Goal: Task Accomplishment & Management: Use online tool/utility

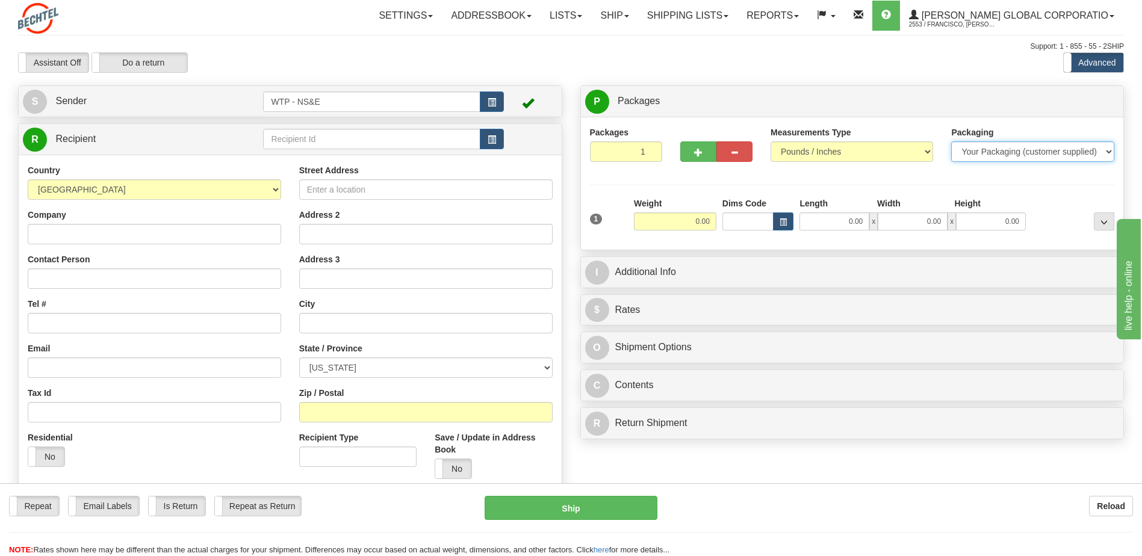
click at [1036, 159] on select "Your Packaging (customer supplied) Envelope (carrier supplied) Pack (carrier su…" at bounding box center [1032, 152] width 163 height 20
select select "3"
click at [951, 142] on select "Your Packaging (customer supplied) Envelope (carrier supplied) Pack (carrier su…" at bounding box center [1032, 152] width 163 height 20
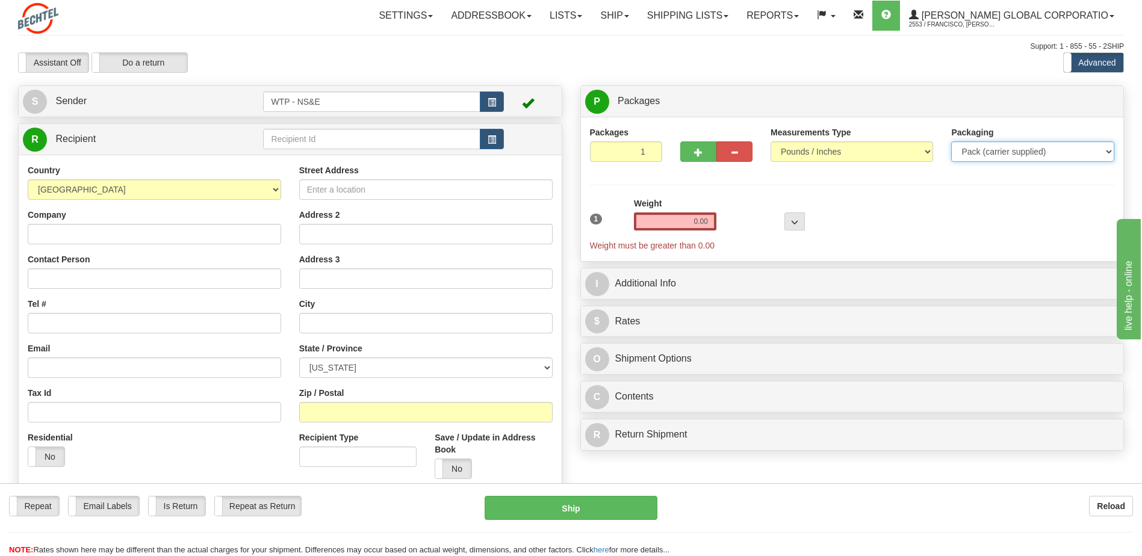
click at [951, 142] on select "Your Packaging (customer supplied) Envelope (carrier supplied) Pack (carrier su…" at bounding box center [1032, 152] width 163 height 20
click at [703, 222] on input "0.00" at bounding box center [675, 222] width 82 height 18
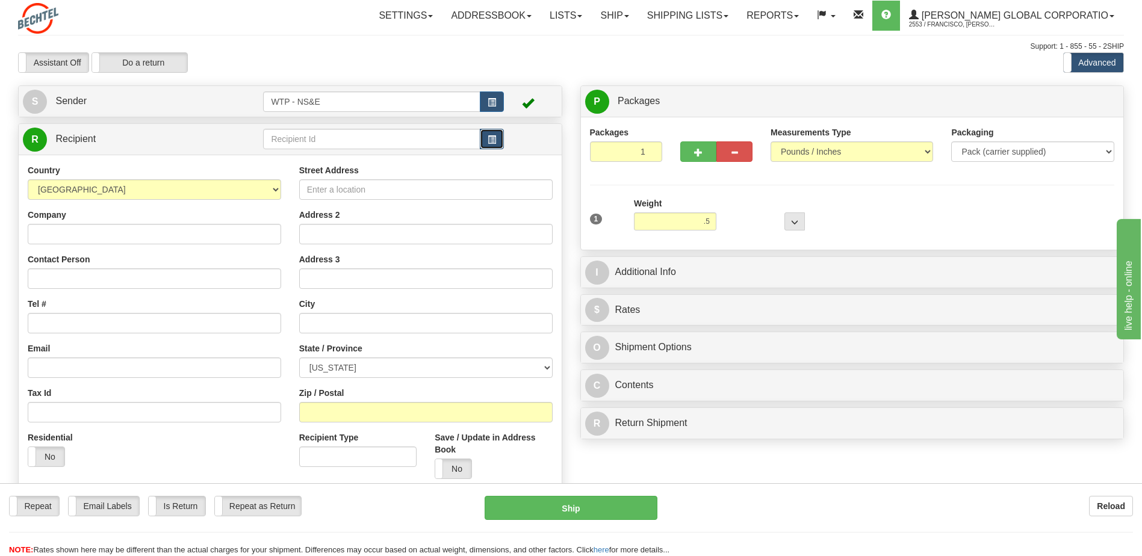
type input "0.50"
click at [495, 142] on span "button" at bounding box center [492, 140] width 8 height 8
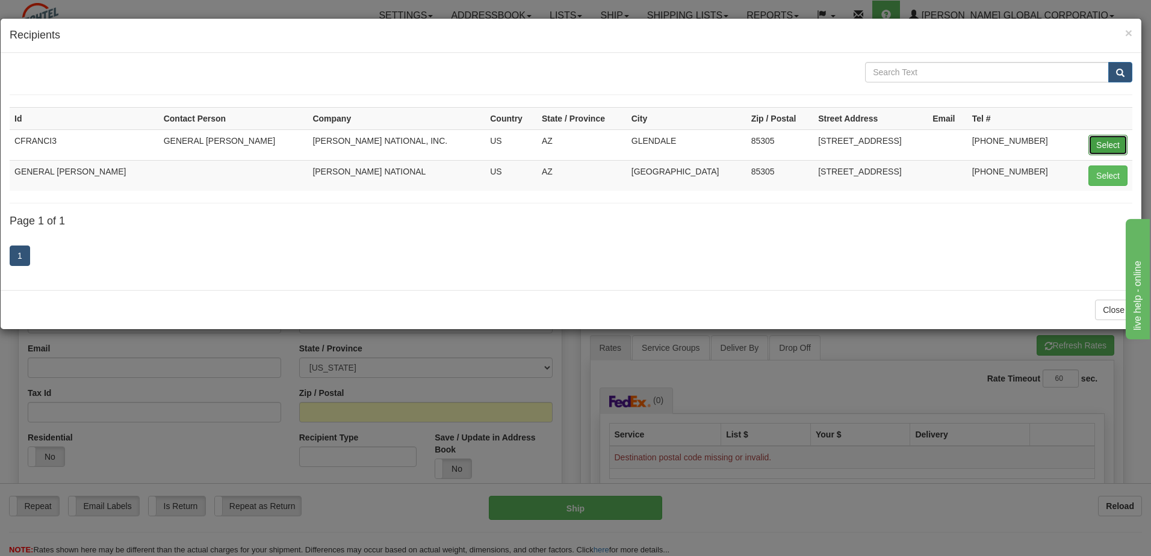
click at [1110, 144] on button "Select" at bounding box center [1108, 145] width 39 height 20
type input "CFRANCI3"
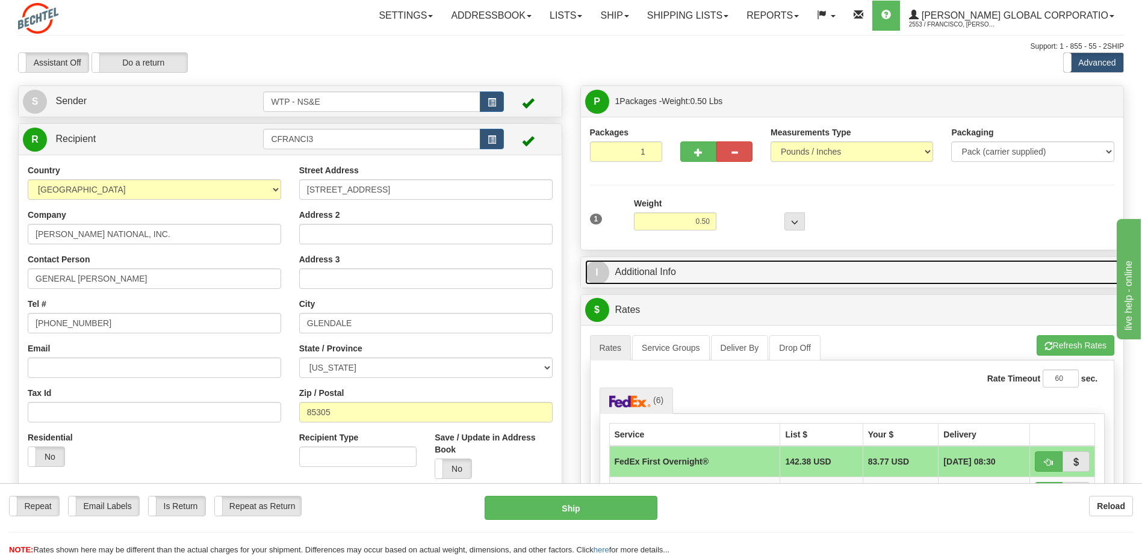
click at [677, 277] on link "I Additional Info" at bounding box center [852, 272] width 535 height 25
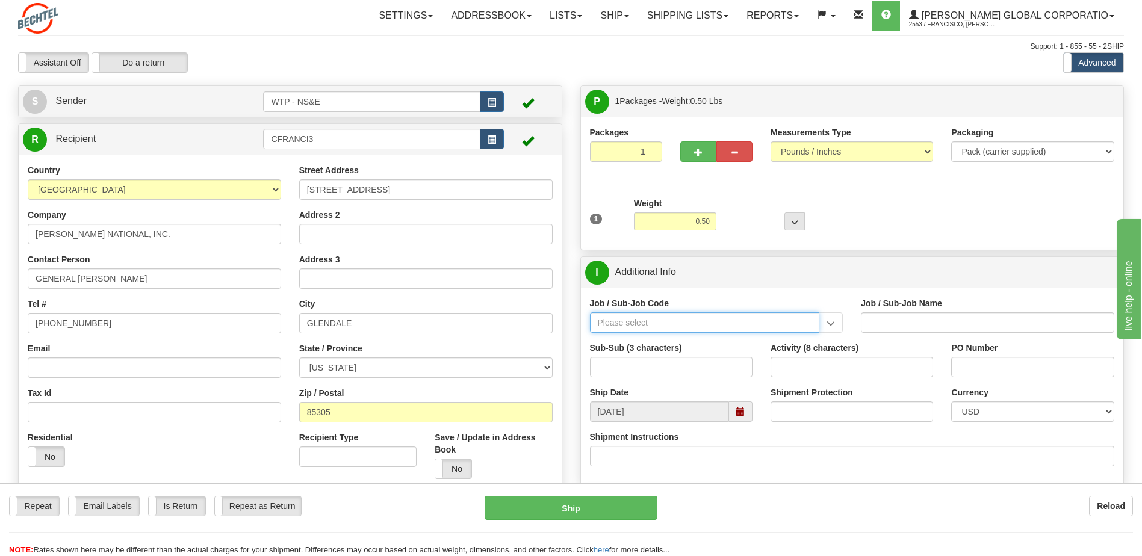
click at [657, 324] on input "Job / Sub-Job Code" at bounding box center [705, 323] width 230 height 20
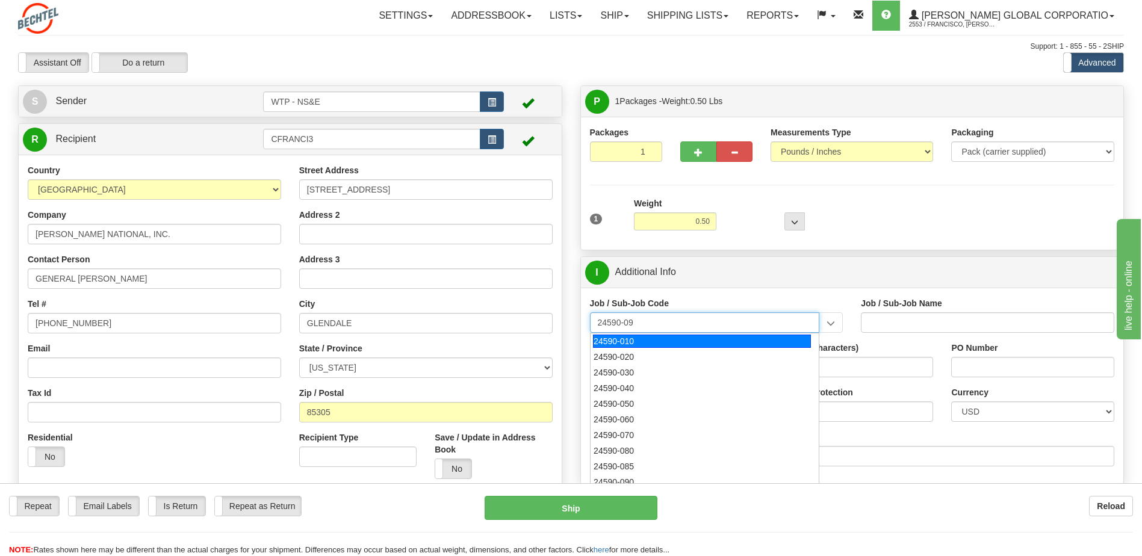
type input "24590-090"
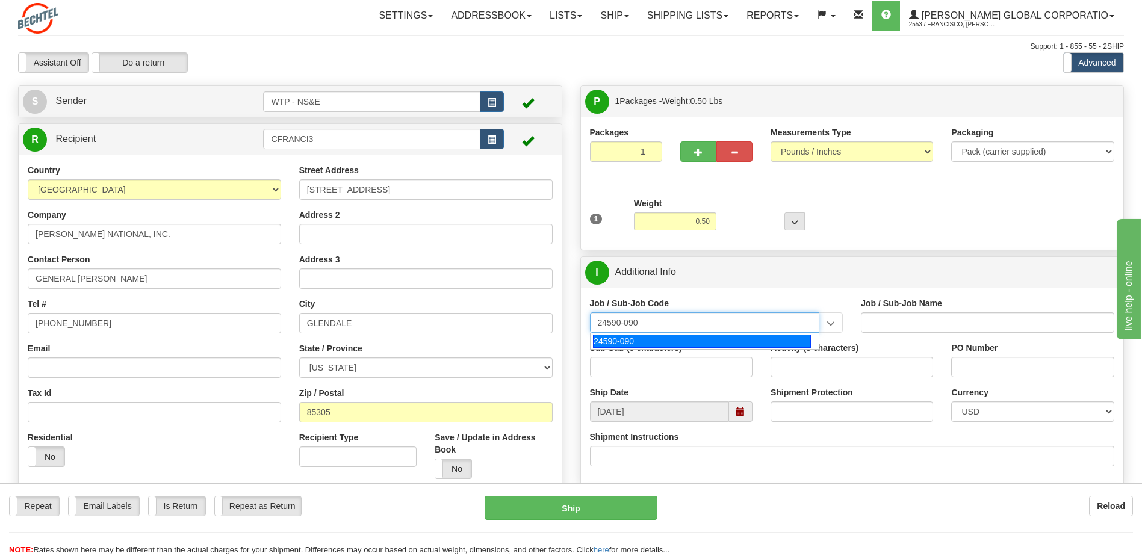
click at [653, 341] on div "24590-090" at bounding box center [702, 341] width 218 height 13
type input "WTP - ALLOCATED COST-SHARED SERVICES"
type input "24590-090"
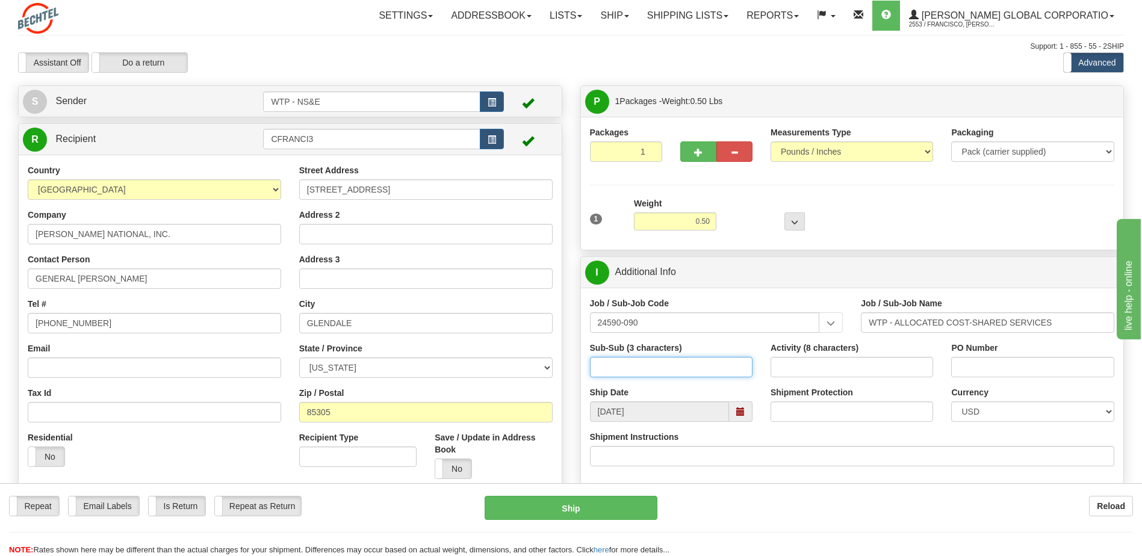
click at [701, 373] on input "Sub-Sub (3 characters)" at bounding box center [671, 367] width 163 height 20
type input "1L0"
type input "9010XXXX"
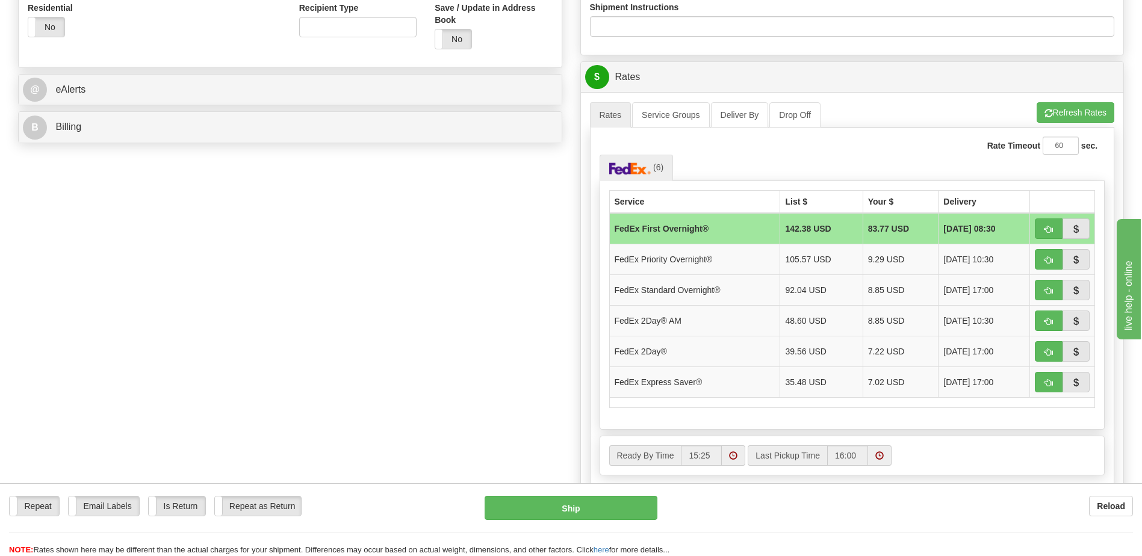
scroll to position [482, 0]
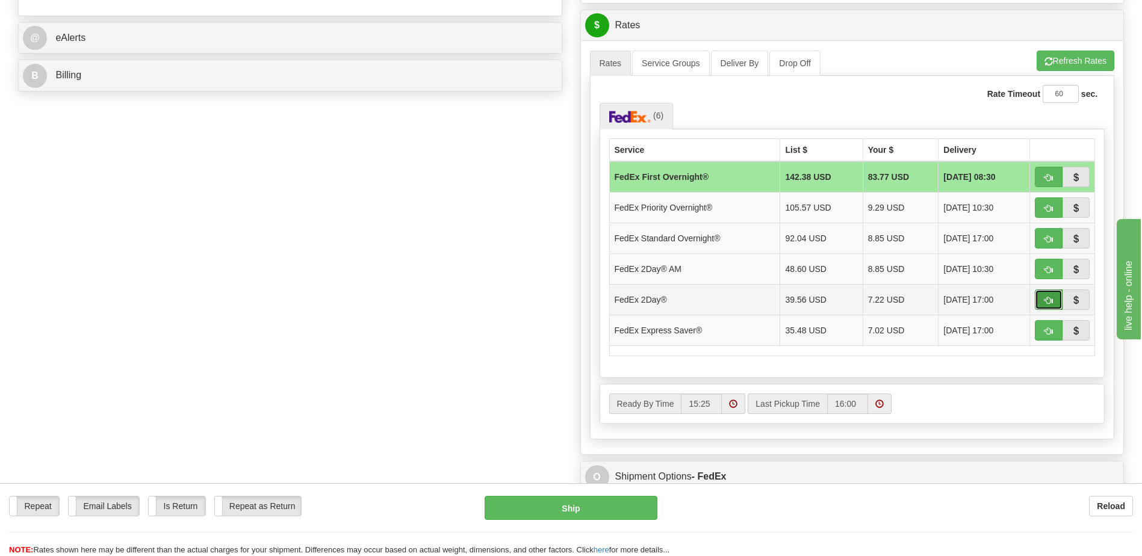
click at [1043, 295] on button "button" at bounding box center [1049, 300] width 28 height 20
type input "03"
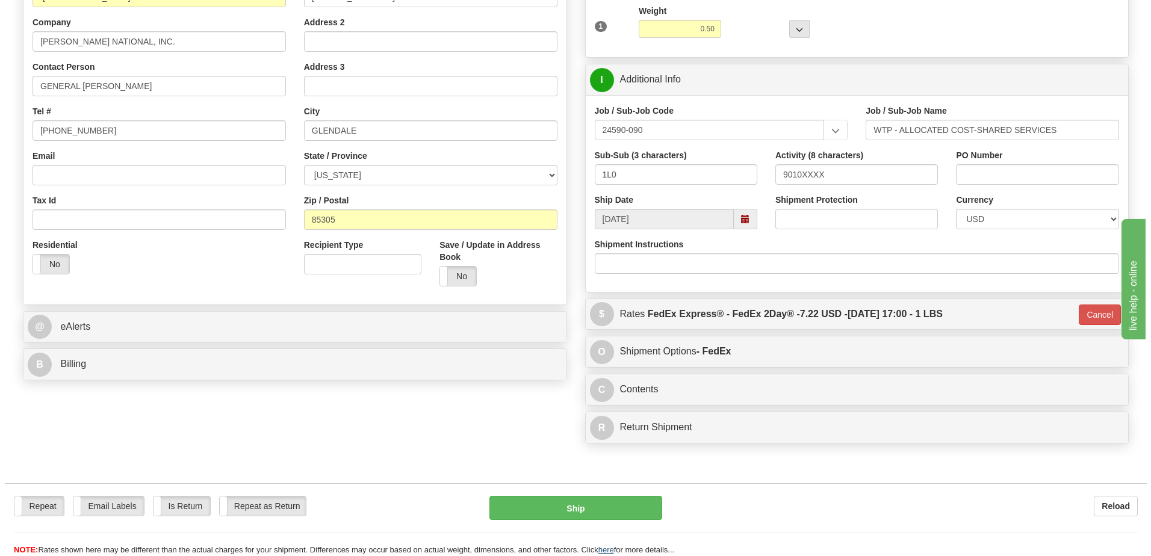
scroll to position [294, 0]
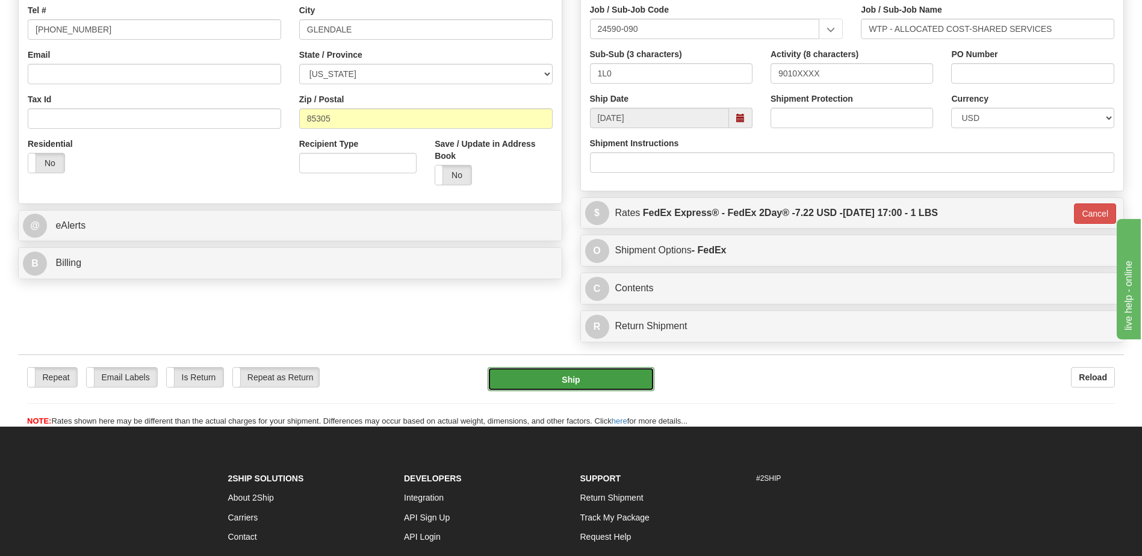
click at [574, 382] on button "Ship" at bounding box center [571, 379] width 166 height 24
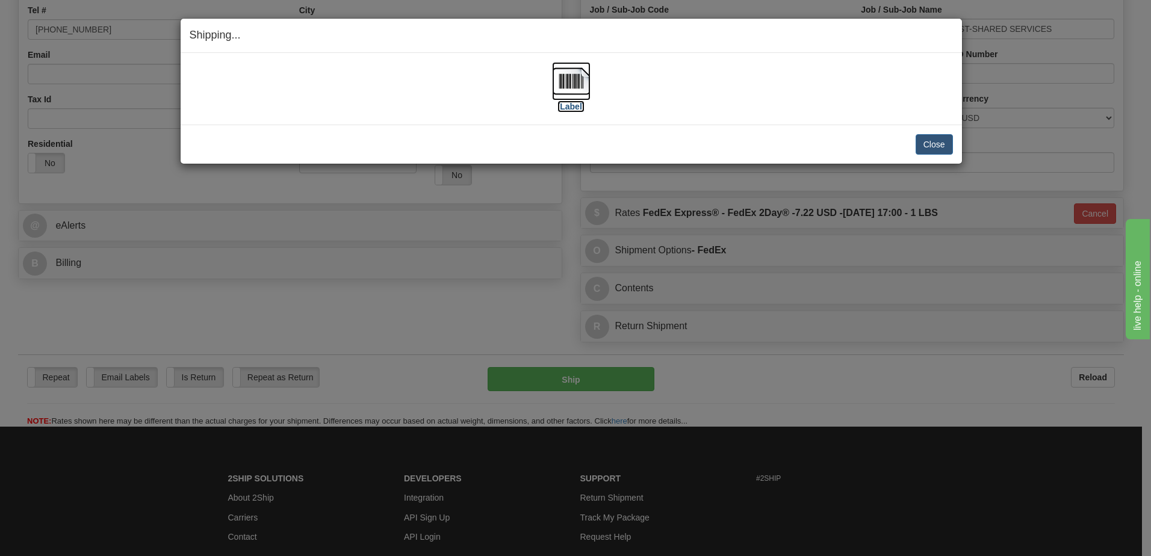
click at [561, 107] on label "[Label]" at bounding box center [572, 107] width 28 height 12
